Goal: Task Accomplishment & Management: Manage account settings

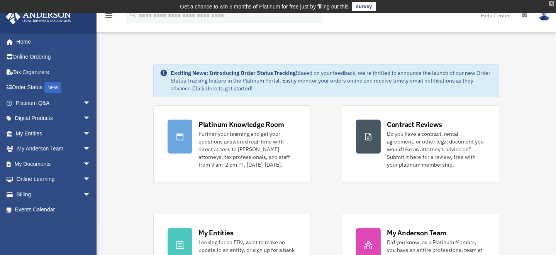
click at [552, 3] on div "X" at bounding box center [551, 3] width 5 height 5
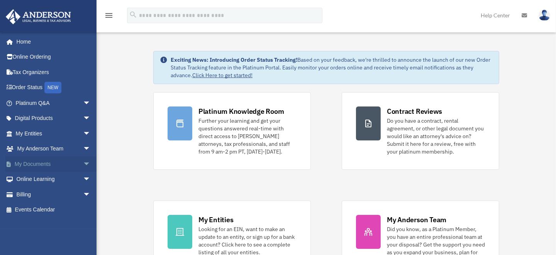
click at [41, 160] on link "My Documents arrow_drop_down" at bounding box center [53, 163] width 97 height 15
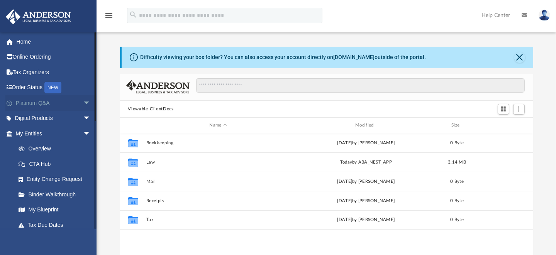
click at [83, 101] on span "arrow_drop_down" at bounding box center [90, 103] width 15 height 16
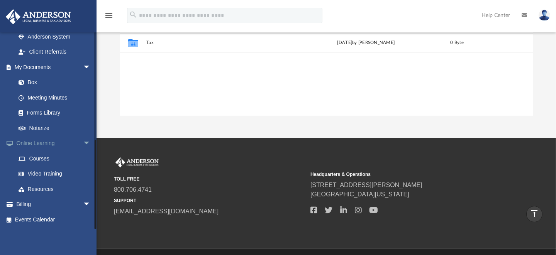
scroll to position [199, 0]
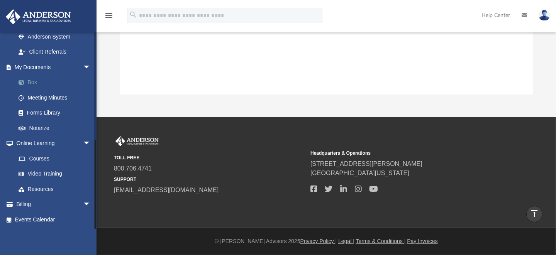
click at [32, 81] on link "Box" at bounding box center [57, 82] width 92 height 15
click at [30, 82] on link "Box" at bounding box center [57, 82] width 92 height 15
click at [35, 82] on link "Box" at bounding box center [57, 82] width 92 height 15
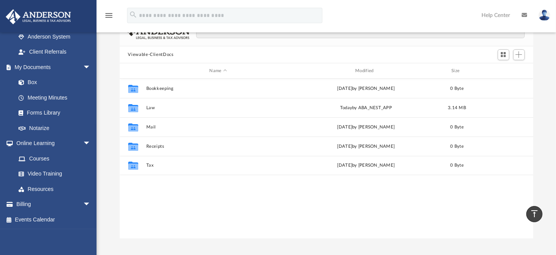
scroll to position [6, 0]
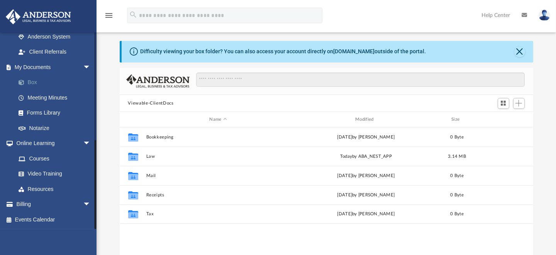
click at [33, 80] on link "Box" at bounding box center [57, 82] width 92 height 15
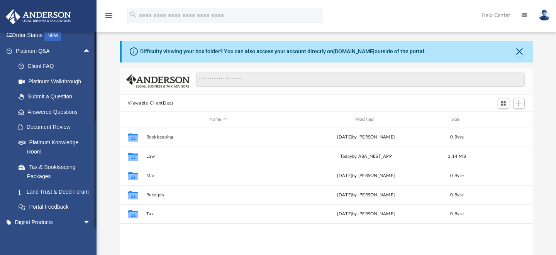
scroll to position [0, 0]
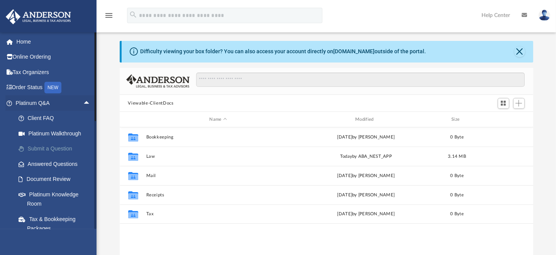
click at [66, 147] on link "Submit a Question" at bounding box center [57, 148] width 92 height 15
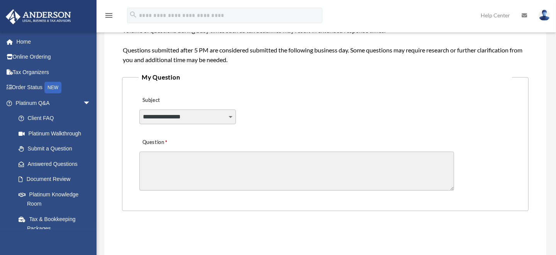
scroll to position [193, 0]
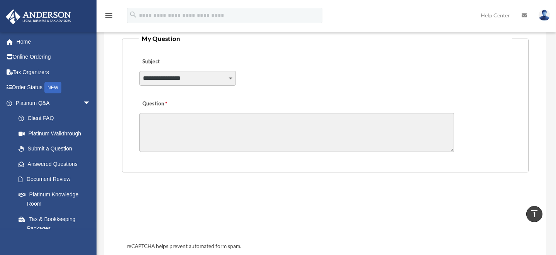
click at [232, 77] on select "**********" at bounding box center [187, 78] width 97 height 15
click at [231, 77] on select "**********" at bounding box center [187, 78] width 97 height 15
click at [232, 76] on select "**********" at bounding box center [187, 78] width 97 height 15
click at [37, 198] on link "Platinum Knowledge Room" at bounding box center [57, 199] width 92 height 25
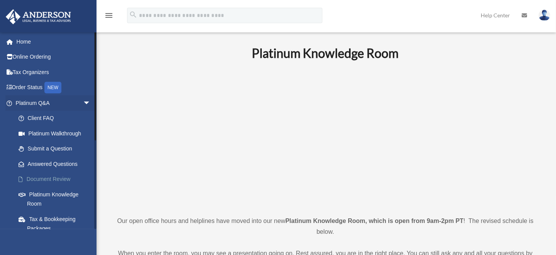
click at [50, 176] on link "Document Review" at bounding box center [57, 179] width 92 height 15
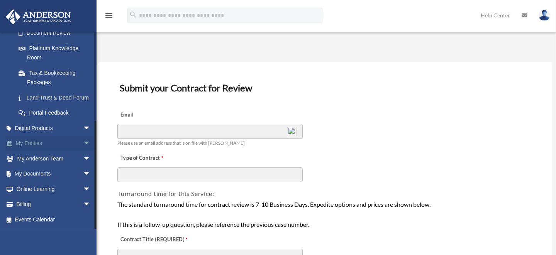
scroll to position [38, 0]
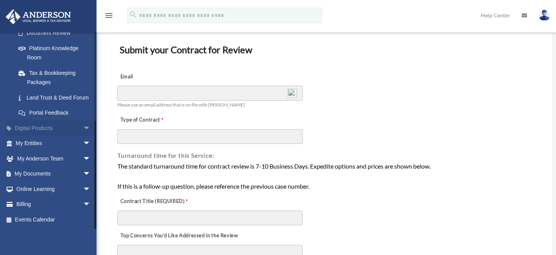
click at [44, 127] on link "Digital Products arrow_drop_down" at bounding box center [53, 128] width 97 height 15
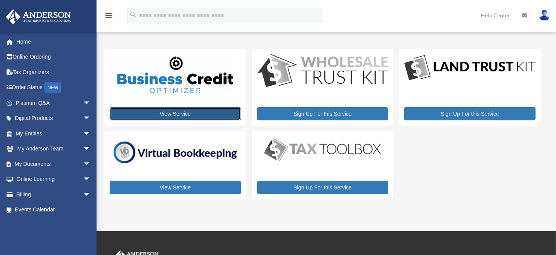
click at [195, 107] on link "View Service" at bounding box center [175, 113] width 131 height 13
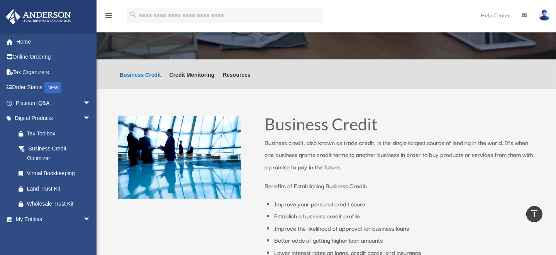
scroll to position [38, 0]
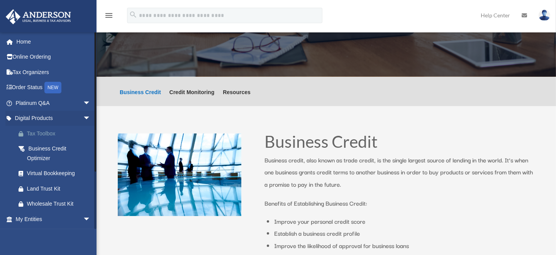
click at [38, 132] on div "Tax Toolbox" at bounding box center [60, 134] width 66 height 10
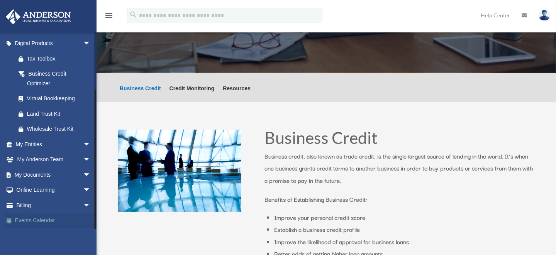
scroll to position [154, 0]
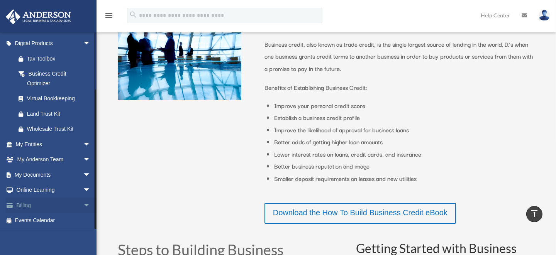
click at [29, 202] on link "Billing arrow_drop_down" at bounding box center [53, 205] width 97 height 15
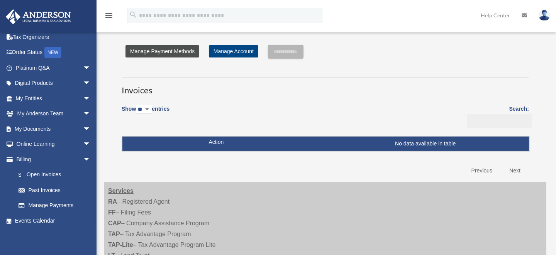
click at [160, 51] on link "Manage Payment Methods" at bounding box center [163, 51] width 74 height 12
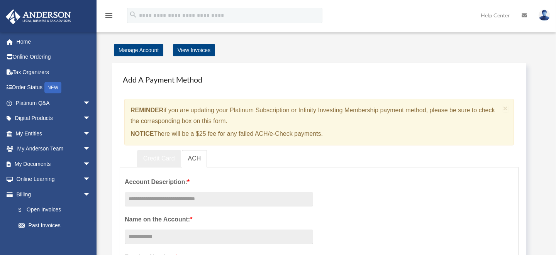
click at [171, 155] on link "Credit Card" at bounding box center [159, 158] width 44 height 17
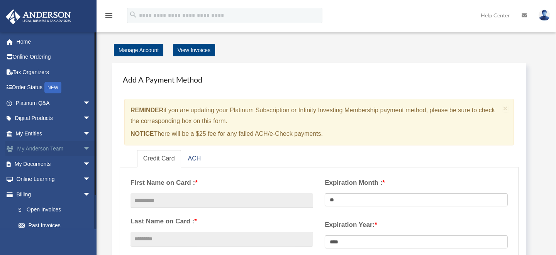
click at [62, 145] on link "My [PERSON_NAME] Team arrow_drop_down" at bounding box center [53, 148] width 97 height 15
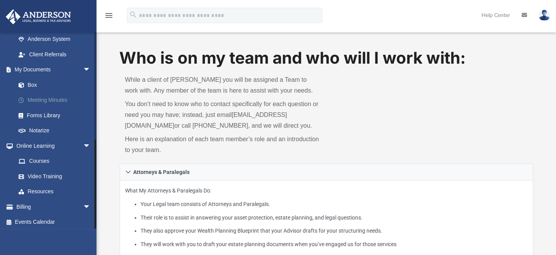
scroll to position [233, 0]
